Goal: Information Seeking & Learning: Learn about a topic

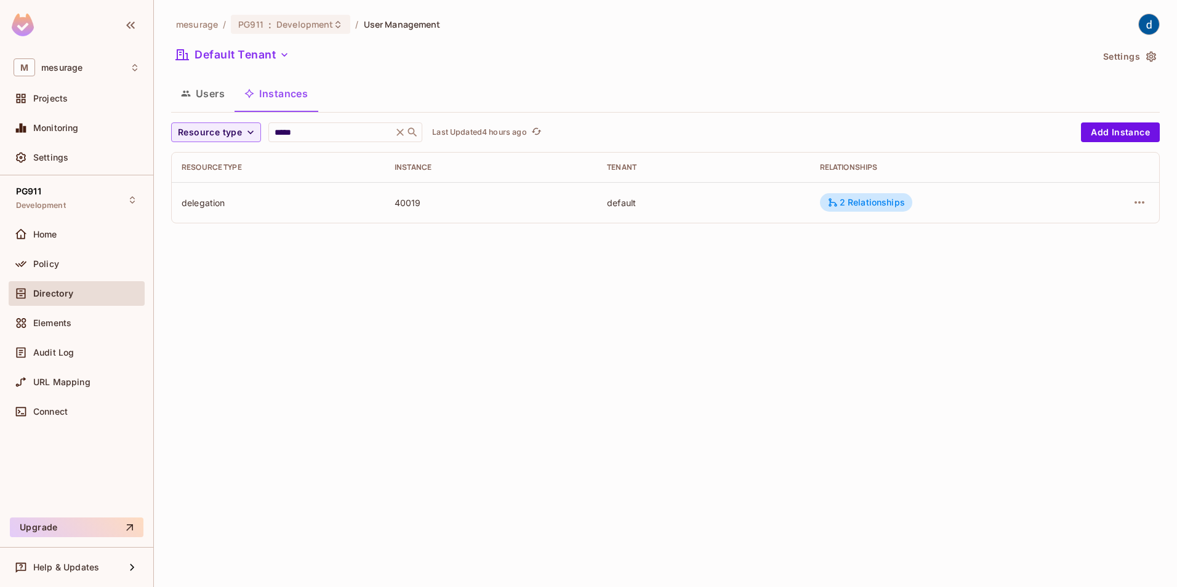
click at [292, 93] on button "Instances" at bounding box center [276, 93] width 83 height 31
click at [47, 261] on span "Policy" at bounding box center [46, 264] width 26 height 10
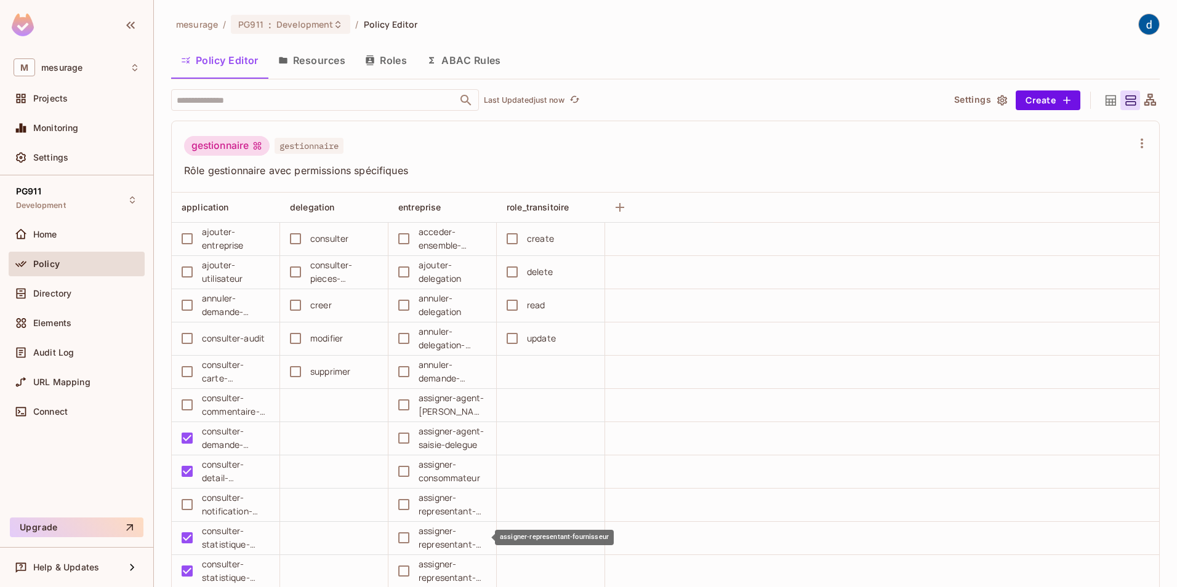
click at [457, 537] on div "assigner-representant-fournisseur" at bounding box center [453, 537] width 68 height 27
click at [309, 57] on button "Resources" at bounding box center [311, 60] width 87 height 31
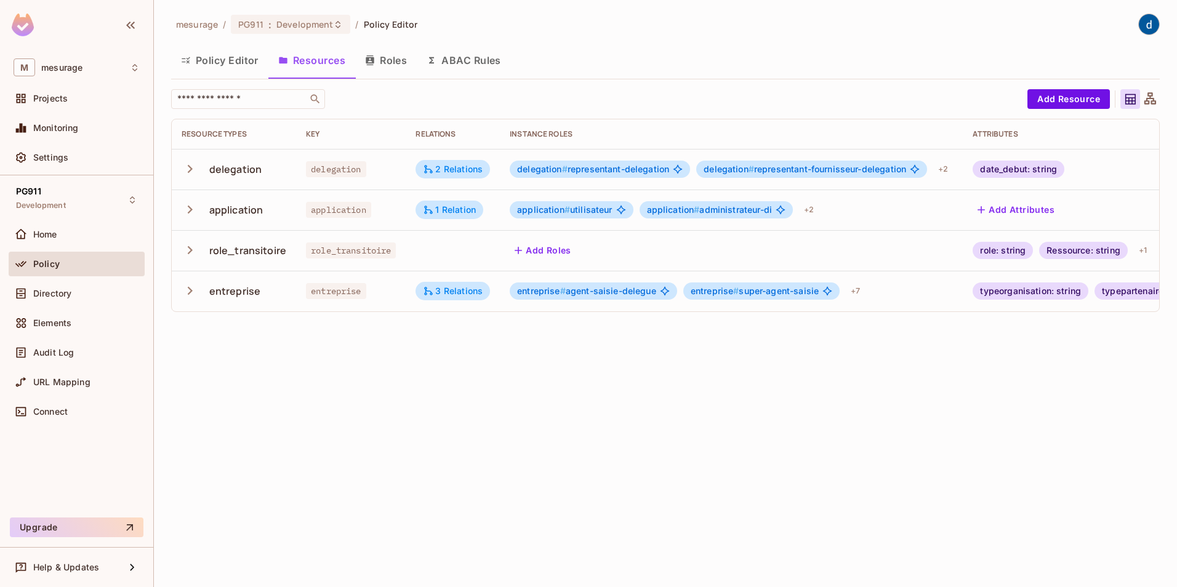
click at [186, 169] on icon "button" at bounding box center [190, 169] width 17 height 17
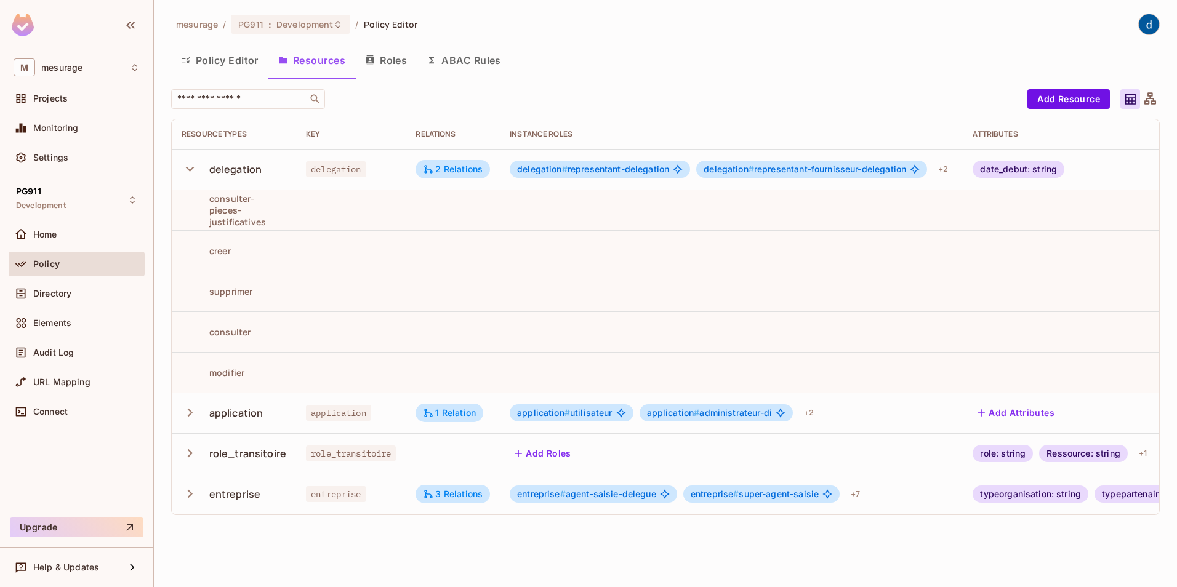
click at [186, 169] on icon "button" at bounding box center [190, 169] width 17 height 17
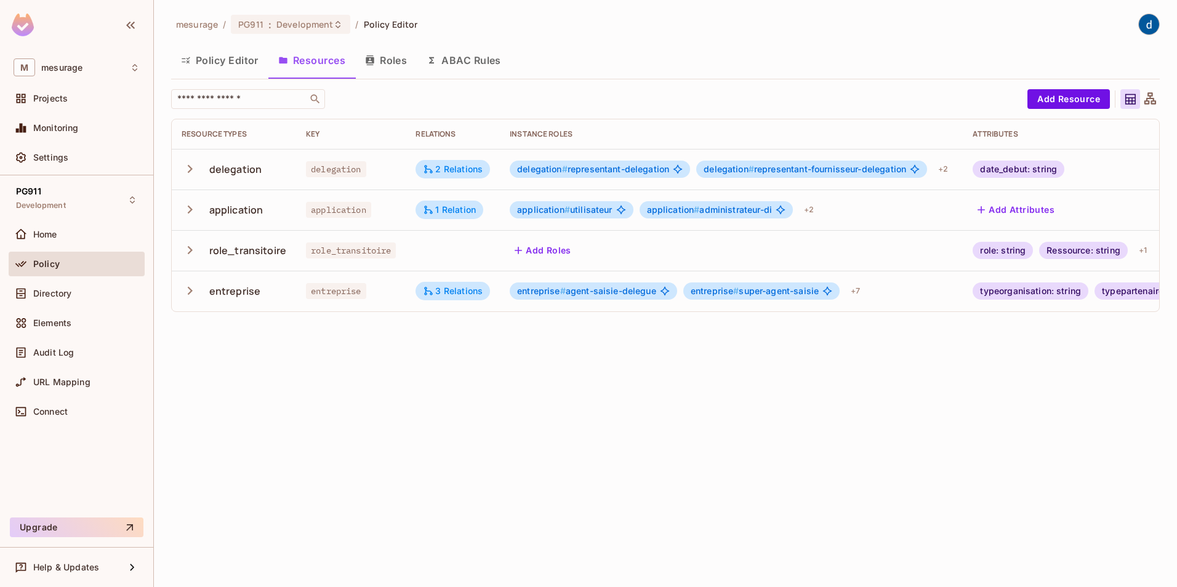
click at [389, 61] on button "Roles" at bounding box center [386, 60] width 62 height 31
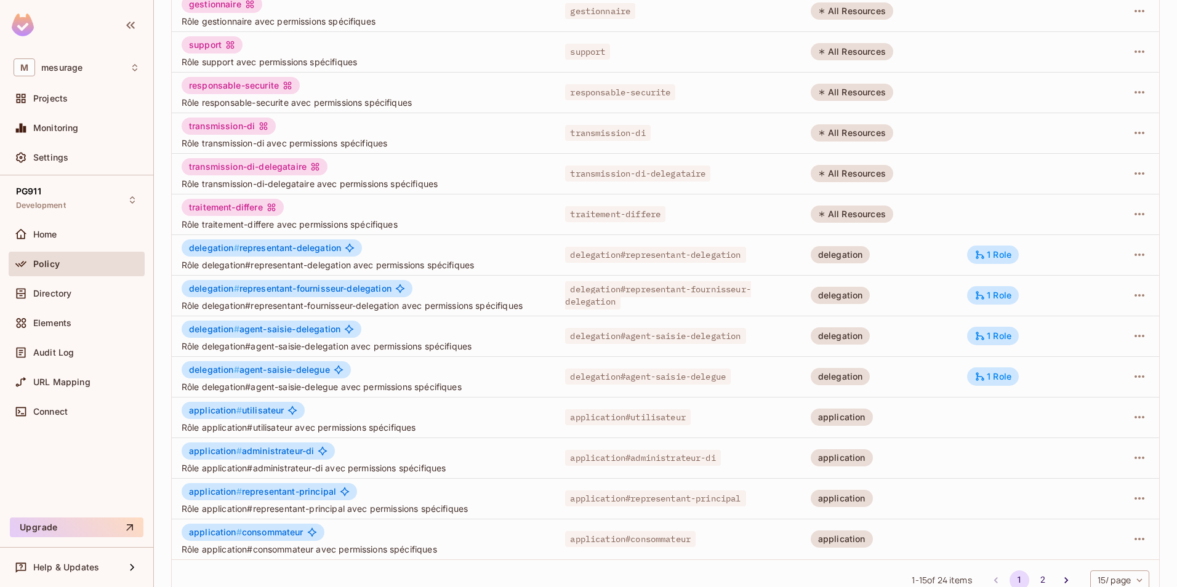
scroll to position [222, 0]
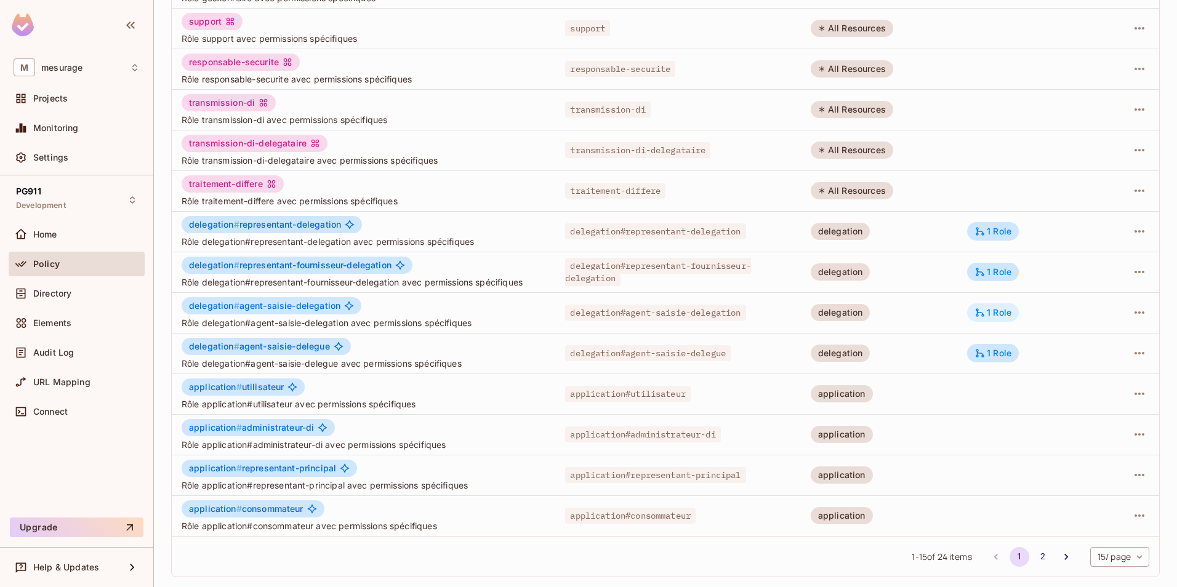
click at [982, 312] on div "1 Role" at bounding box center [992, 312] width 37 height 11
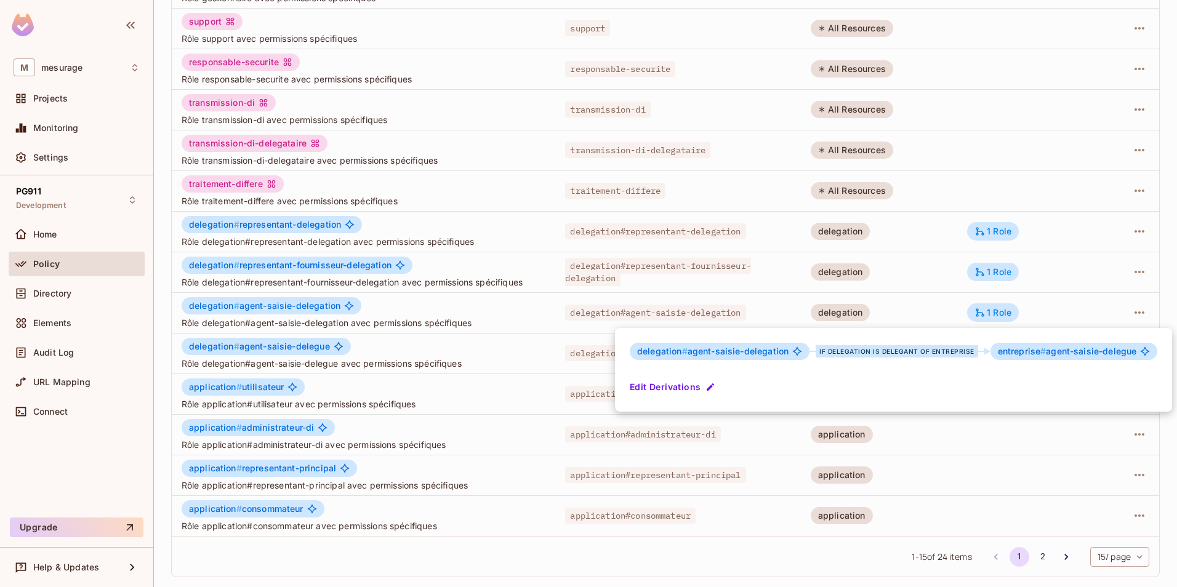
click at [893, 351] on div "if delegation is delegant of entreprise" at bounding box center [897, 351] width 162 height 12
drag, startPoint x: 893, startPoint y: 351, endPoint x: 852, endPoint y: 355, distance: 40.7
click at [852, 355] on div "if delegation is delegant of entreprise" at bounding box center [897, 351] width 162 height 12
drag, startPoint x: 879, startPoint y: 351, endPoint x: 971, endPoint y: 350, distance: 92.3
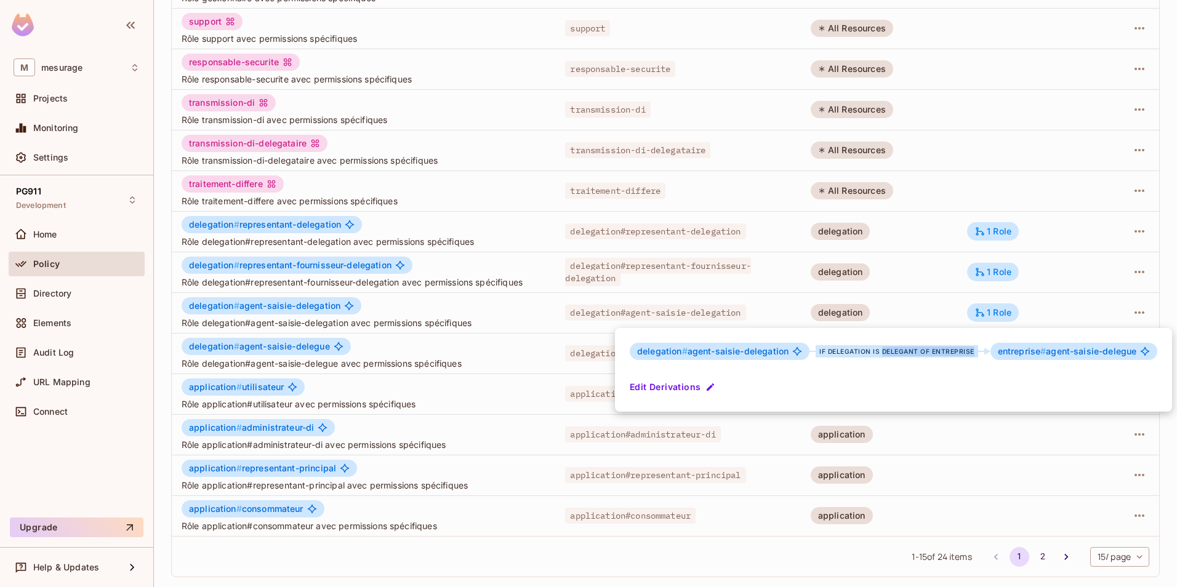
click at [971, 350] on div "if delegation is delegant of entreprise" at bounding box center [897, 351] width 162 height 12
drag, startPoint x: 971, startPoint y: 350, endPoint x: 891, endPoint y: 353, distance: 80.1
click at [891, 353] on div "if delegation is delegant of entreprise" at bounding box center [897, 351] width 162 height 12
click at [899, 351] on div "if delegation is delegant of entreprise" at bounding box center [897, 351] width 162 height 12
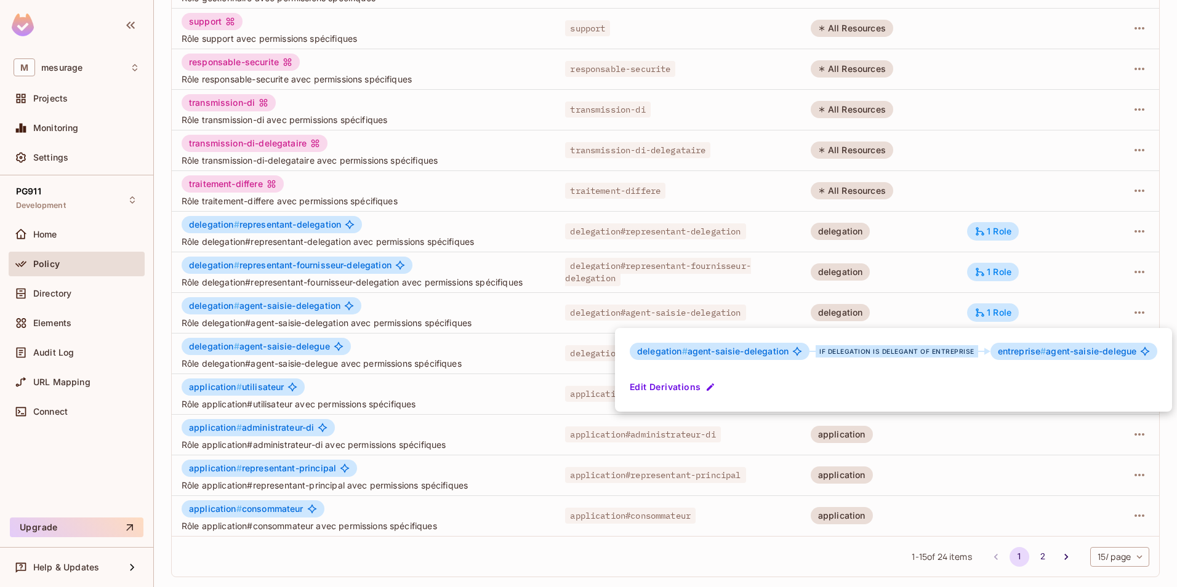
click at [463, 556] on div at bounding box center [588, 293] width 1177 height 587
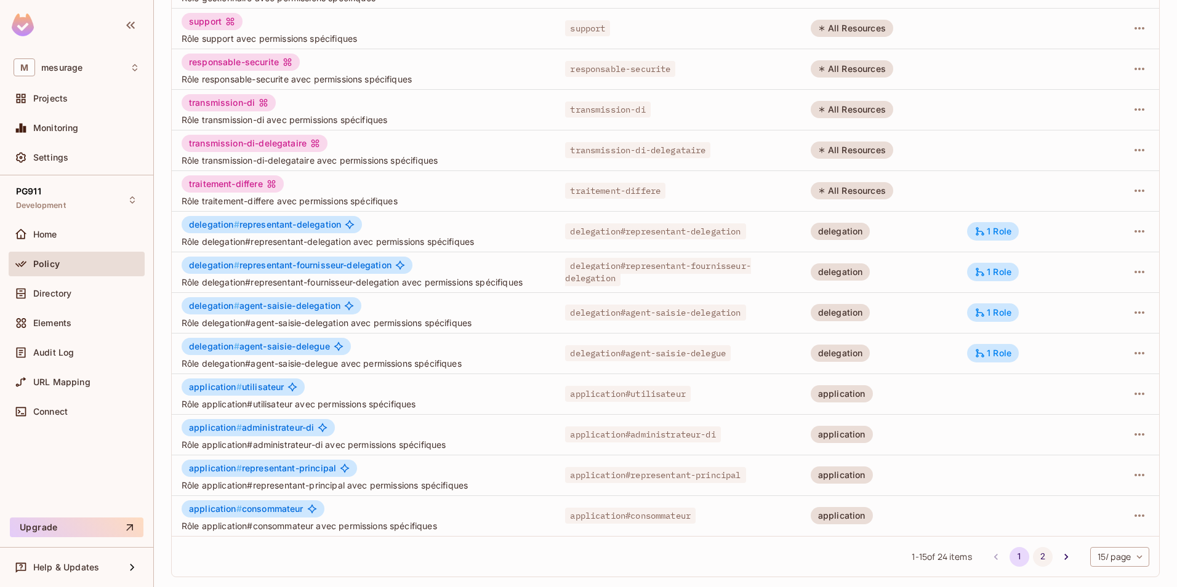
click at [1033, 555] on button "2" at bounding box center [1043, 557] width 20 height 20
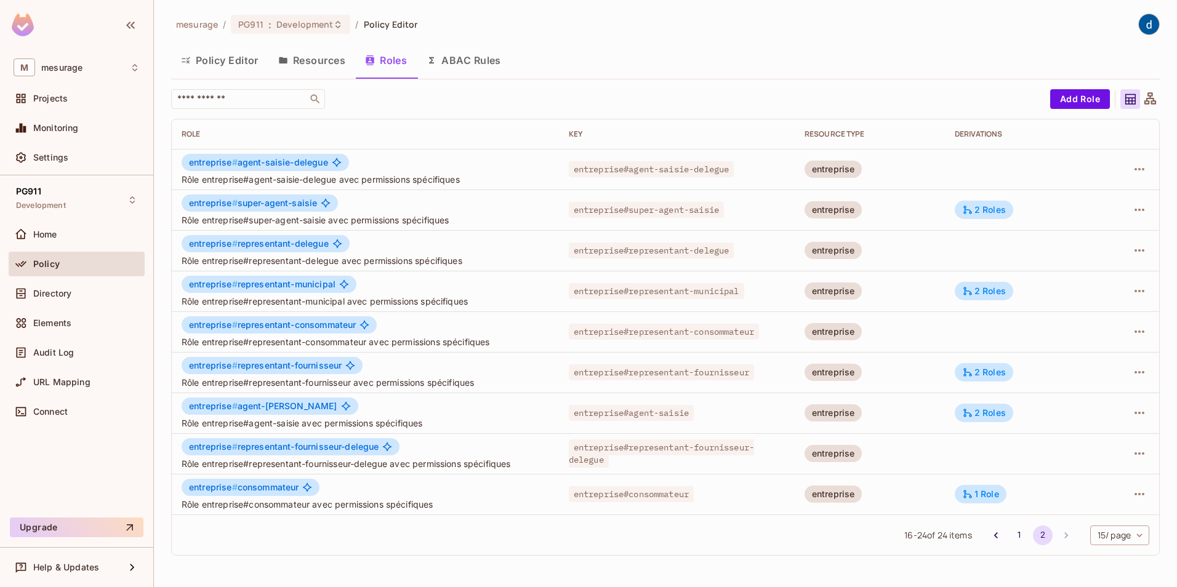
scroll to position [0, 0]
click at [994, 374] on div "2 Roles" at bounding box center [984, 372] width 44 height 11
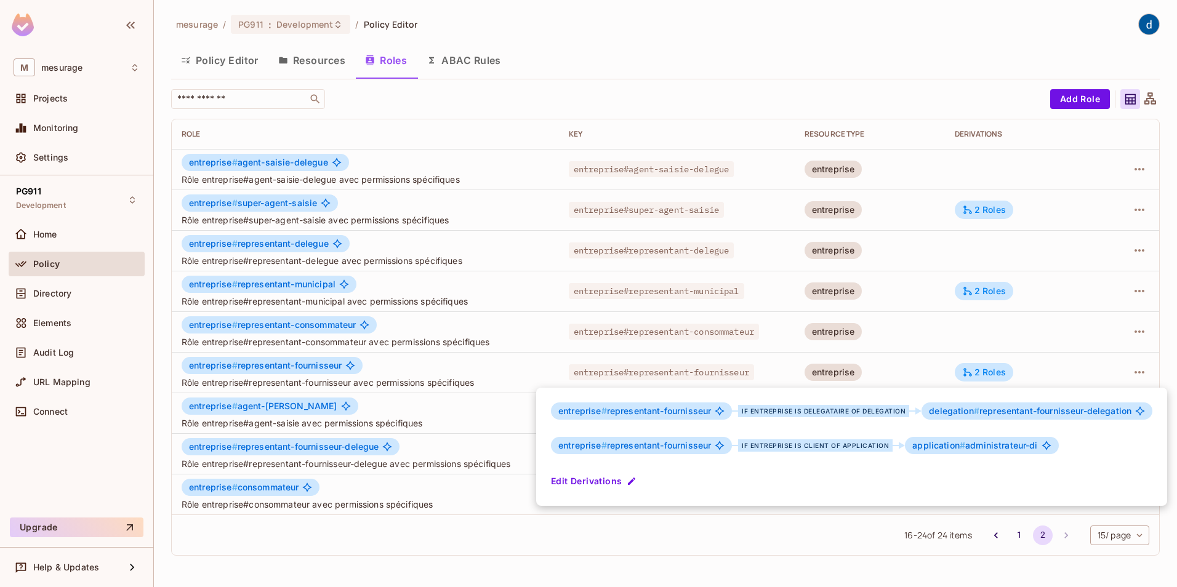
click at [1015, 535] on div at bounding box center [588, 293] width 1177 height 587
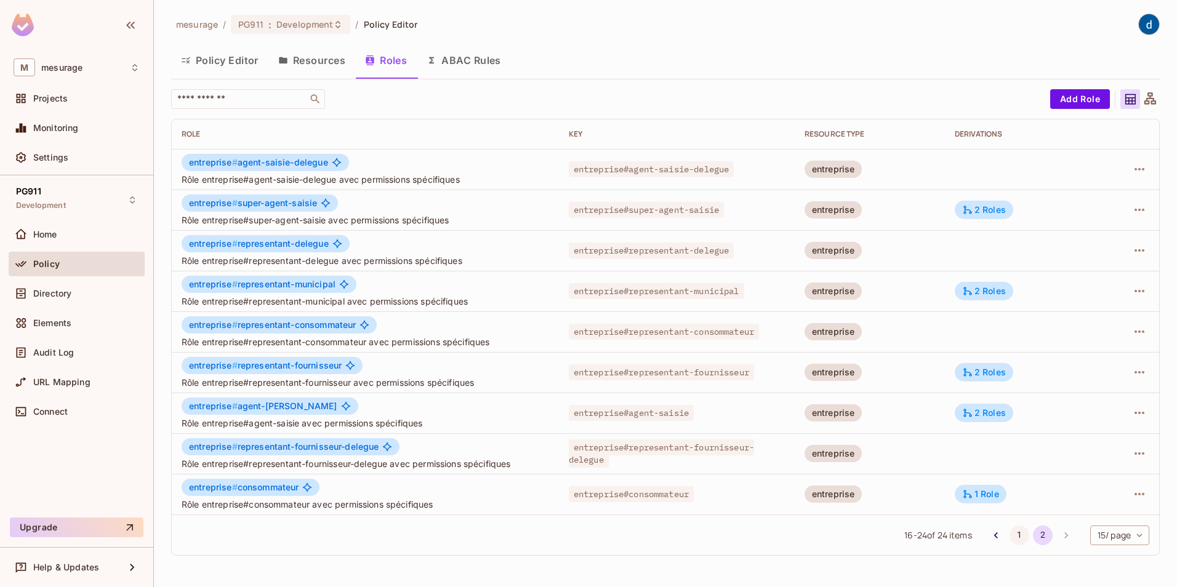
click at [1019, 534] on button "1" at bounding box center [1019, 536] width 20 height 20
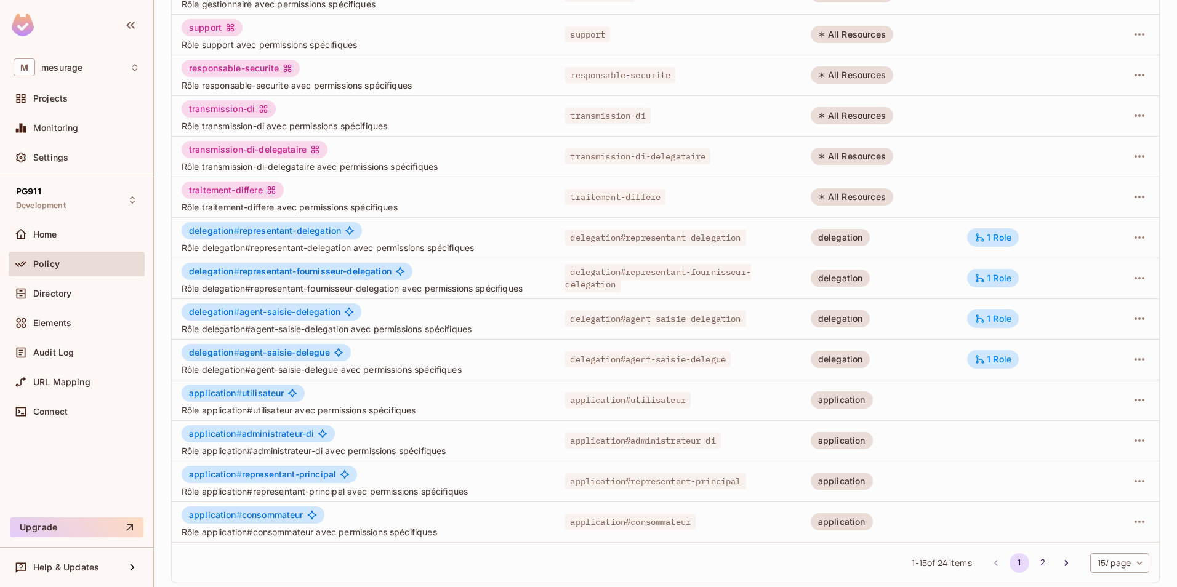
scroll to position [222, 0]
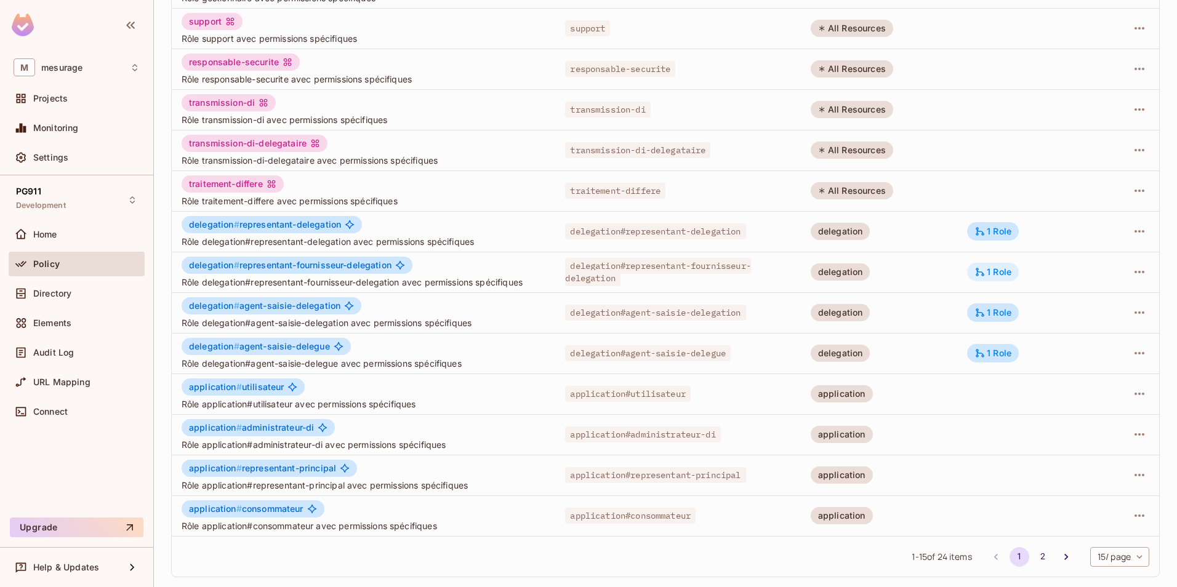
click at [993, 273] on div "1 Role" at bounding box center [992, 272] width 37 height 11
